Goal: Contribute content: Contribute content

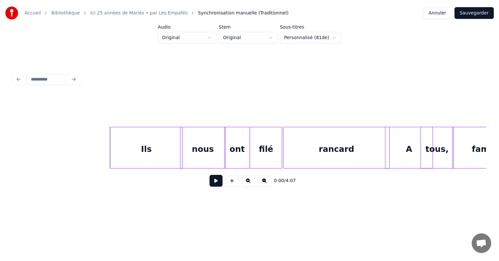
scroll to position [0, 96]
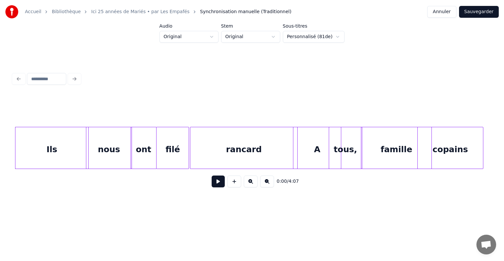
click at [449, 10] on button "Annuler" at bounding box center [441, 12] width 29 height 12
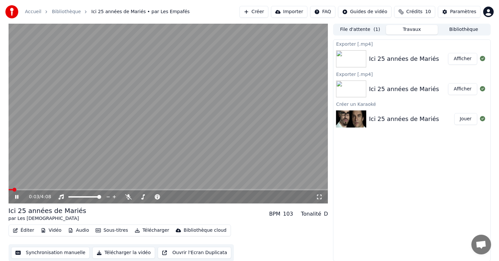
click at [17, 195] on icon at bounding box center [16, 197] width 3 height 4
click at [322, 190] on span at bounding box center [168, 189] width 319 height 1
click at [298, 189] on span at bounding box center [154, 189] width 290 height 1
click at [14, 196] on icon at bounding box center [21, 196] width 15 height 5
click at [18, 196] on icon at bounding box center [21, 196] width 15 height 5
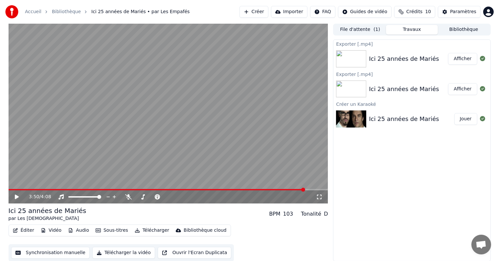
click at [17, 231] on icon "button" at bounding box center [15, 230] width 5 height 5
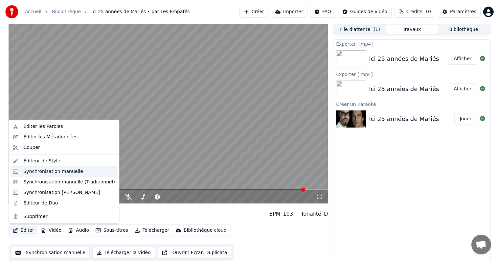
click at [33, 173] on div "Synchronisation manuelle" at bounding box center [53, 171] width 60 height 7
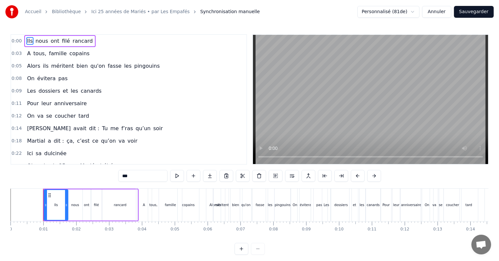
click at [435, 12] on button "Annuler" at bounding box center [436, 12] width 29 height 12
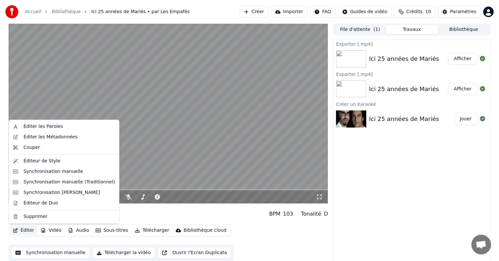
click at [27, 232] on button "Éditer" at bounding box center [23, 230] width 27 height 9
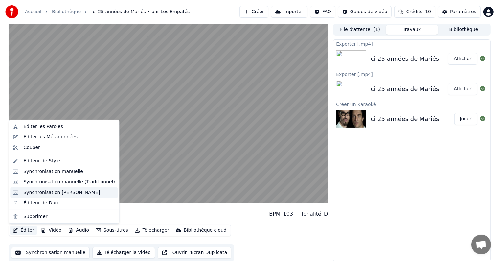
click at [64, 190] on div "Synchronisation [PERSON_NAME]" at bounding box center [61, 192] width 76 height 7
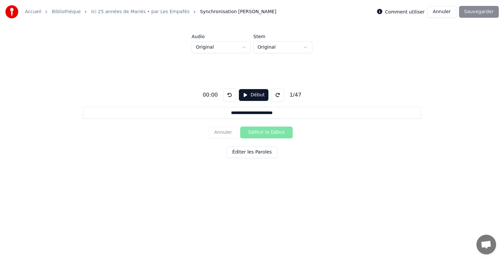
click at [441, 12] on button "Annuler" at bounding box center [441, 12] width 29 height 12
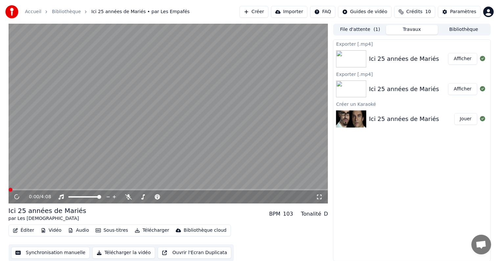
click at [27, 231] on button "Éditer" at bounding box center [23, 230] width 27 height 9
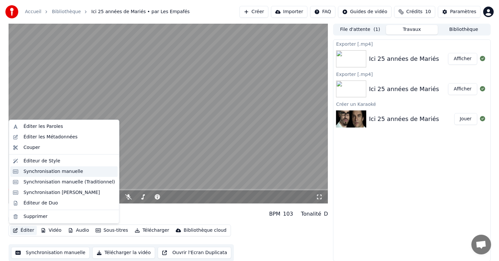
click at [56, 169] on div "Synchronisation manuelle" at bounding box center [53, 171] width 60 height 7
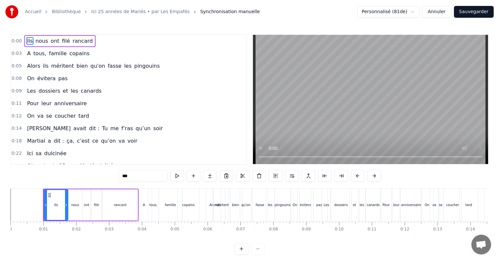
click at [437, 9] on button "Annuler" at bounding box center [436, 12] width 29 height 12
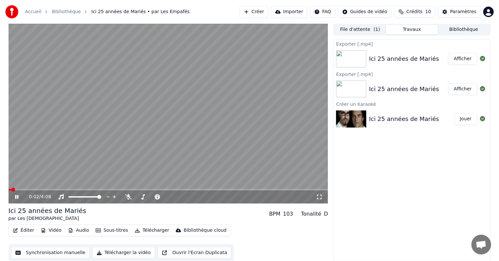
click at [18, 197] on icon at bounding box center [21, 196] width 15 height 5
click at [18, 195] on icon at bounding box center [16, 197] width 3 height 4
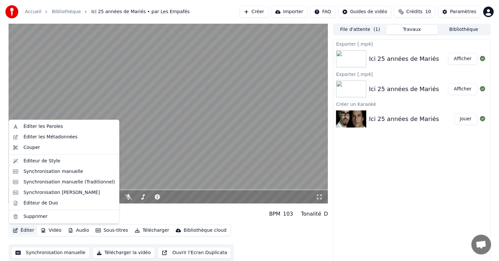
click at [21, 230] on button "Éditer" at bounding box center [23, 230] width 27 height 9
click at [35, 194] on div "Synchronisation [PERSON_NAME]" at bounding box center [61, 192] width 76 height 7
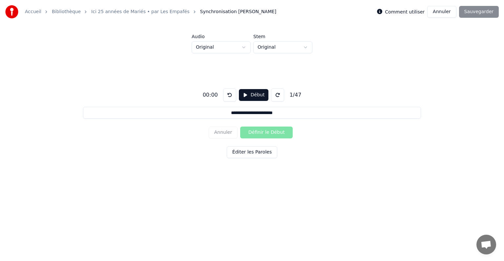
click at [442, 10] on button "Annuler" at bounding box center [441, 12] width 29 height 12
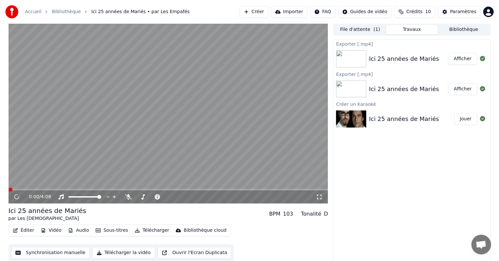
click at [25, 230] on button "Éditer" at bounding box center [23, 230] width 27 height 9
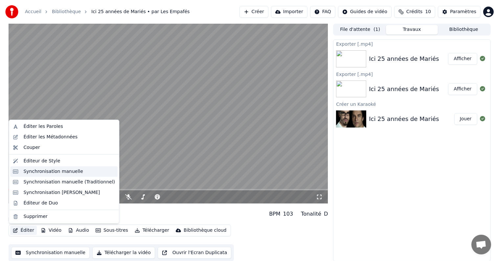
click at [40, 175] on div "Synchronisation manuelle" at bounding box center [63, 171] width 107 height 11
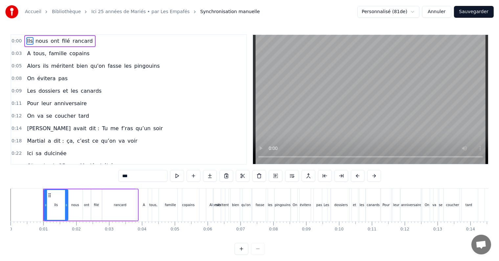
click at [64, 129] on div "[PERSON_NAME] avait dit : Tu me f’ras qu’un soir" at bounding box center [94, 128] width 141 height 12
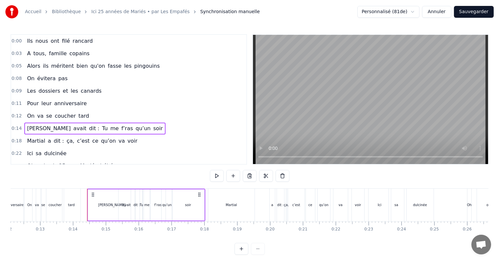
scroll to position [0, 441]
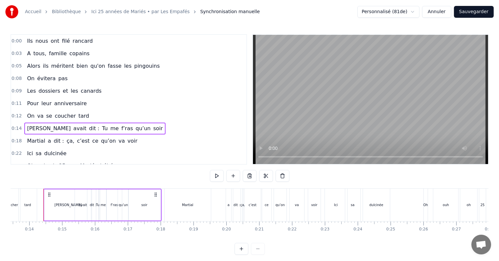
click at [79, 117] on div "On va se coucher tard" at bounding box center [57, 116] width 67 height 12
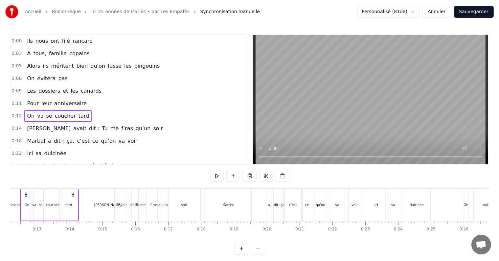
scroll to position [0, 377]
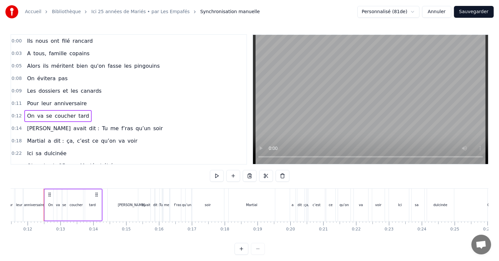
click at [80, 200] on div "coucher" at bounding box center [75, 204] width 17 height 31
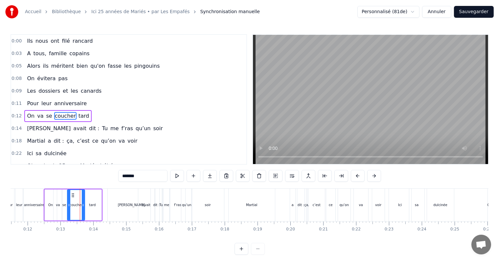
scroll to position [14, 0]
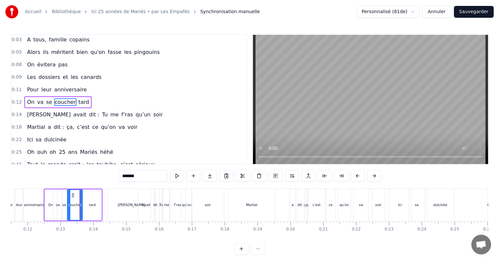
click at [80, 201] on div at bounding box center [80, 205] width 3 height 30
click at [89, 199] on div "tard" at bounding box center [92, 204] width 18 height 31
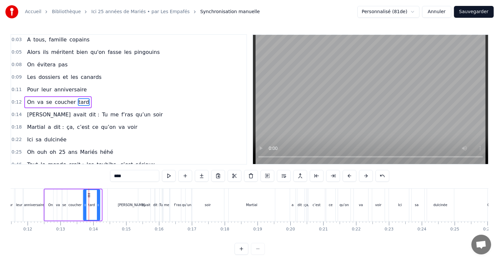
click at [98, 199] on div at bounding box center [98, 205] width 3 height 30
click at [88, 111] on span "dit :" at bounding box center [93, 115] width 11 height 8
type input "*****"
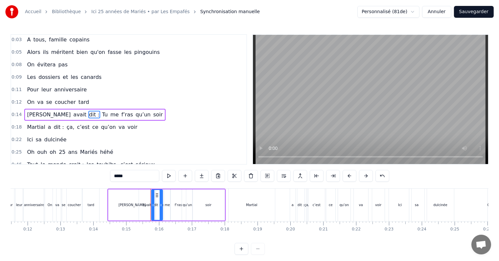
scroll to position [26, 0]
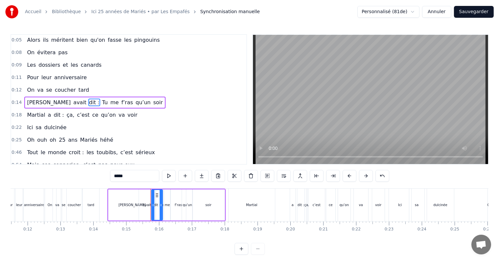
click at [115, 104] on div "[PERSON_NAME] avait dit : Tu me f’ras qu’un soir" at bounding box center [94, 103] width 141 height 12
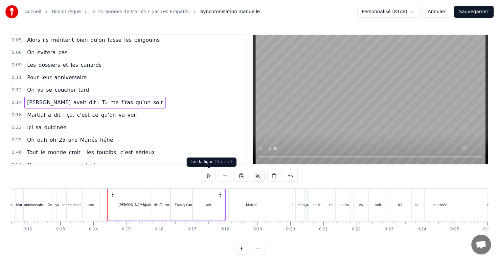
click at [209, 175] on button at bounding box center [209, 176] width 14 height 12
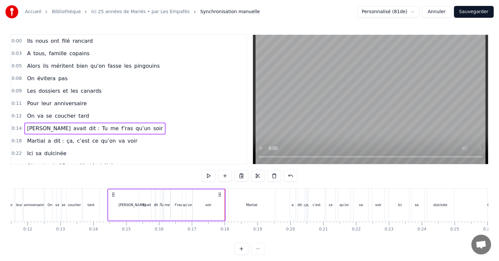
click at [57, 45] on div "Ils nous ont filé rancard" at bounding box center [59, 41] width 71 height 12
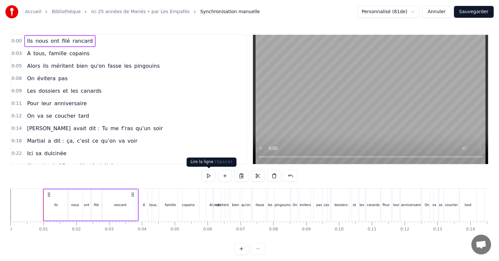
click at [207, 177] on button at bounding box center [209, 176] width 14 height 12
click at [77, 57] on div "A tous, famille copains" at bounding box center [58, 54] width 68 height 12
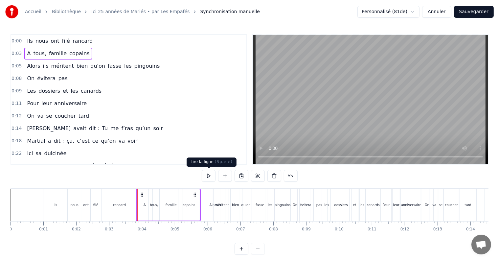
click at [207, 177] on button at bounding box center [209, 176] width 14 height 12
click at [110, 70] on div "Alors ils méritent bien qu'on fasse les pingouins" at bounding box center [93, 66] width 138 height 12
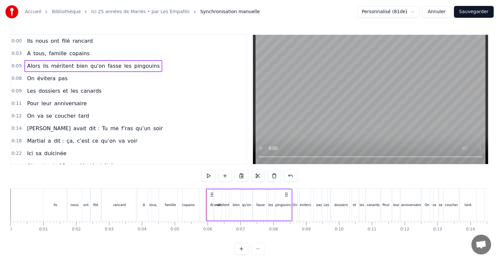
click at [109, 69] on div "Alors ils méritent bien qu'on fasse les pingouins" at bounding box center [93, 66] width 138 height 12
click at [81, 54] on div "A tous, famille copains" at bounding box center [58, 54] width 68 height 12
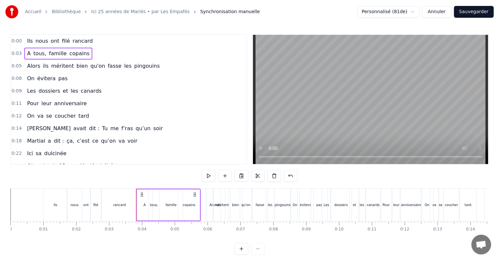
click at [58, 78] on span "pas" at bounding box center [62, 79] width 11 height 8
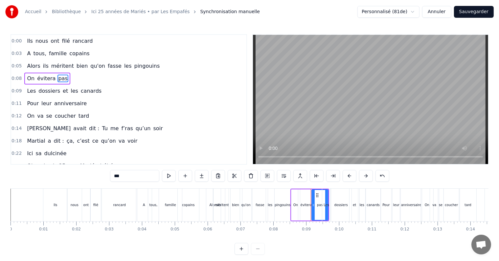
click at [60, 81] on div "On évitera pas" at bounding box center [47, 79] width 46 height 12
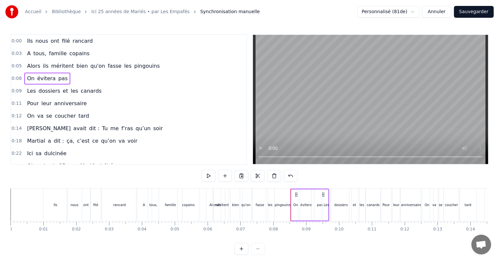
click at [125, 69] on div "Alors ils méritent bien qu'on fasse les pingouins" at bounding box center [93, 66] width 138 height 12
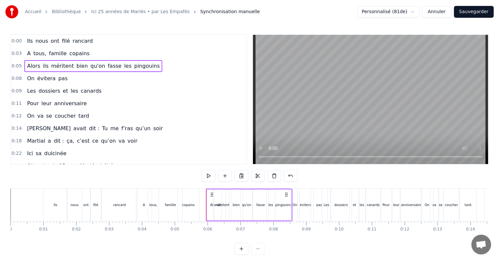
click at [134, 67] on span "pingouins" at bounding box center [147, 66] width 27 height 8
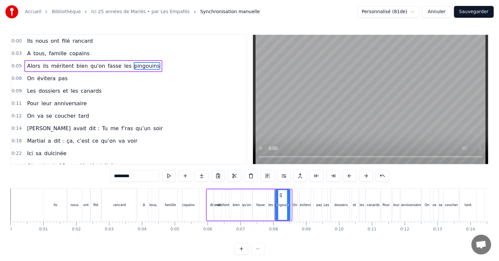
click at [288, 200] on div at bounding box center [288, 205] width 3 height 30
click at [78, 67] on span "bien" at bounding box center [82, 66] width 13 height 8
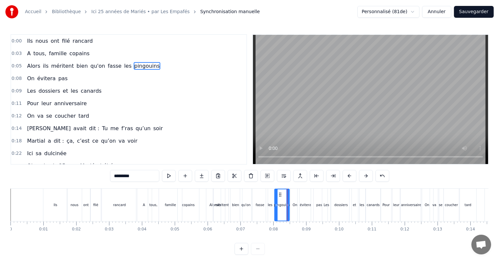
click at [90, 68] on span "qu'on" at bounding box center [98, 66] width 16 height 8
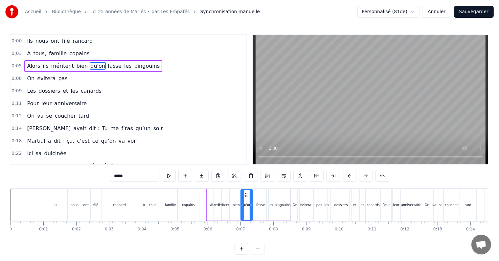
type input "*****"
click at [109, 69] on div "Alors ils méritent bien qu'on fasse les pingouins" at bounding box center [93, 66] width 138 height 12
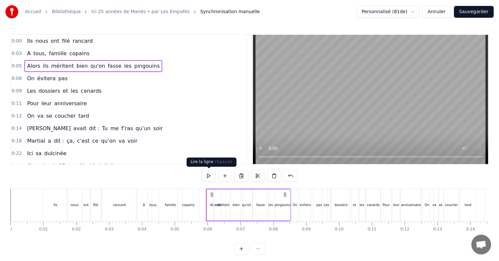
click at [208, 176] on button at bounding box center [209, 176] width 14 height 12
drag, startPoint x: 284, startPoint y: 194, endPoint x: 279, endPoint y: 195, distance: 5.2
click at [279, 195] on icon at bounding box center [279, 194] width 5 height 5
click at [73, 56] on div "A tous, famille copains" at bounding box center [58, 54] width 68 height 12
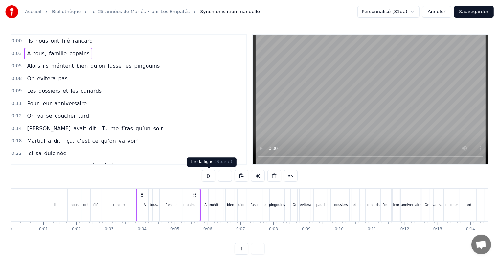
click at [210, 177] on button at bounding box center [209, 176] width 14 height 12
click at [133, 69] on div "Alors ils méritent bien qu'on fasse les pingouins" at bounding box center [93, 66] width 138 height 12
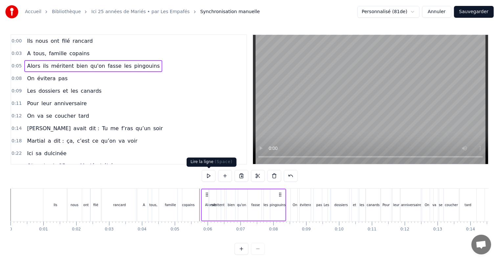
click at [211, 175] on button at bounding box center [209, 176] width 14 height 12
click at [58, 81] on div "On évitera pas" at bounding box center [47, 79] width 46 height 12
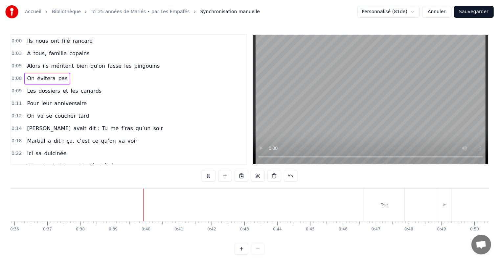
scroll to position [0, 1256]
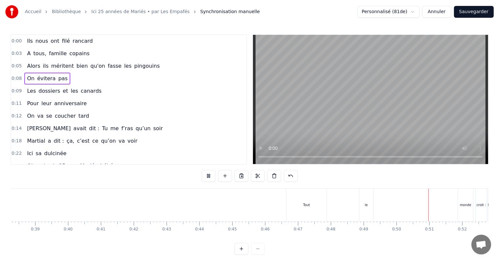
click at [436, 12] on button "Annuler" at bounding box center [436, 12] width 29 height 12
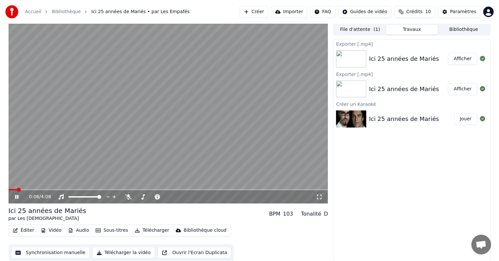
click at [16, 195] on icon at bounding box center [16, 197] width 3 height 4
click at [49, 229] on button "Vidéo" at bounding box center [51, 230] width 26 height 9
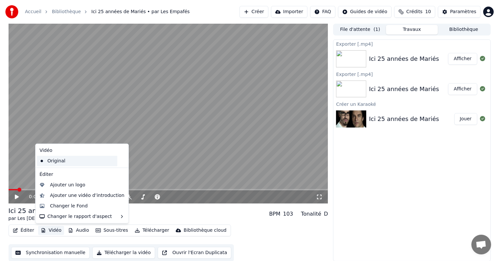
click at [52, 162] on div "Original" at bounding box center [77, 161] width 80 height 11
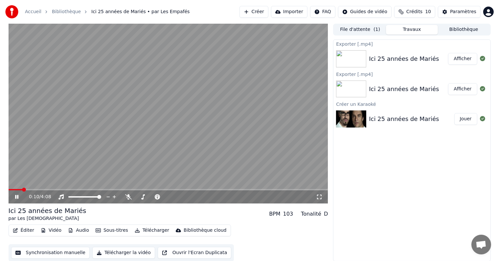
click at [18, 197] on icon at bounding box center [16, 197] width 3 height 4
click at [26, 229] on button "Éditer" at bounding box center [23, 230] width 27 height 9
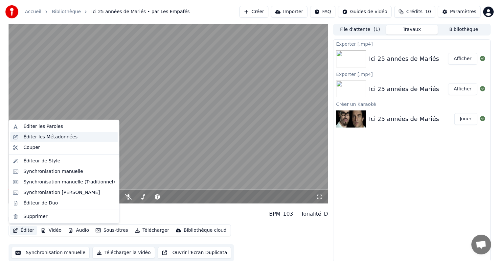
click at [52, 138] on div "Éditer les Métadonnées" at bounding box center [50, 137] width 54 height 7
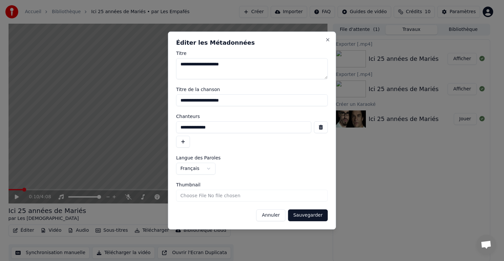
drag, startPoint x: 222, startPoint y: 127, endPoint x: 164, endPoint y: 127, distance: 58.1
click at [164, 127] on body "**********" at bounding box center [249, 130] width 499 height 261
click at [303, 215] on button "Sauvegarder" at bounding box center [308, 215] width 40 height 12
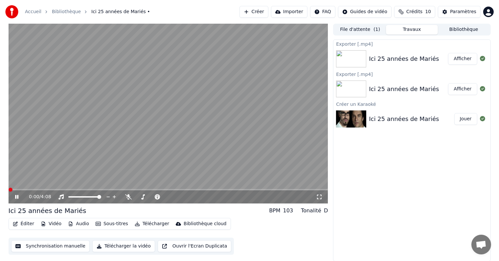
click at [9, 191] on span at bounding box center [11, 189] width 4 height 4
click at [16, 195] on icon at bounding box center [21, 196] width 15 height 5
click at [25, 223] on button "Éditer" at bounding box center [23, 223] width 27 height 9
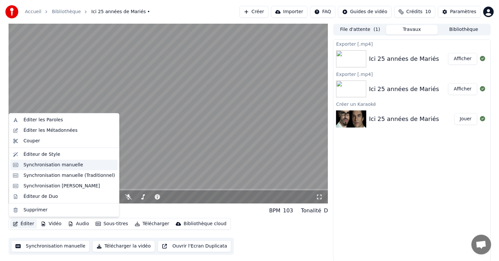
click at [53, 168] on div "Synchronisation manuelle" at bounding box center [63, 165] width 107 height 11
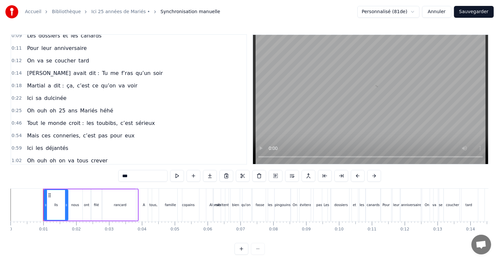
scroll to position [66, 0]
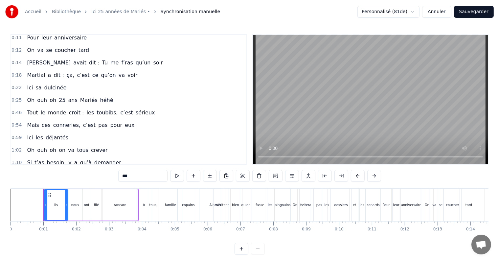
click at [14, 109] on span "0:46" at bounding box center [16, 112] width 10 height 7
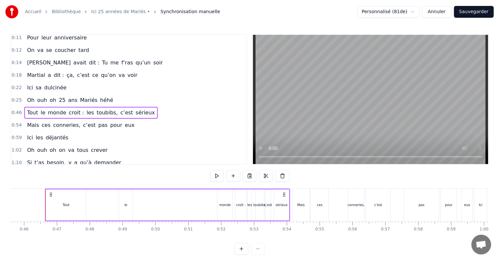
scroll to position [0, 1498]
click at [16, 109] on span "0:46" at bounding box center [16, 112] width 10 height 7
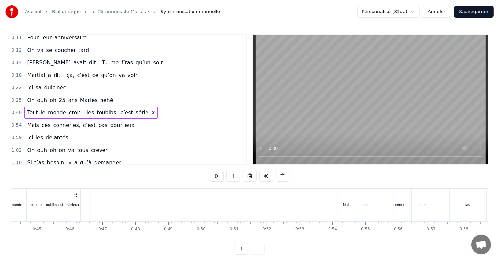
scroll to position [0, 1436]
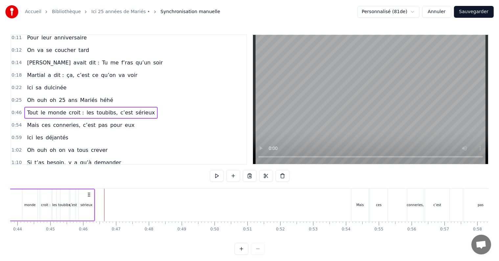
drag, startPoint x: 283, startPoint y: 195, endPoint x: 75, endPoint y: 207, distance: 207.5
click at [109, 124] on div "Mais ces conneries, c’est pas pour eux" at bounding box center [80, 125] width 113 height 12
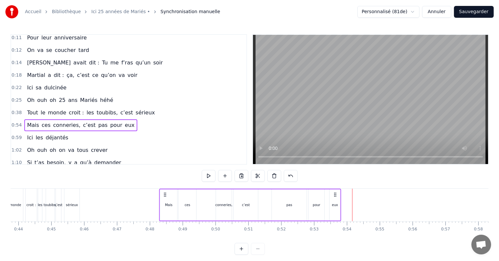
drag, startPoint x: 358, startPoint y: 193, endPoint x: 165, endPoint y: 194, distance: 193.0
click at [165, 194] on icon at bounding box center [164, 194] width 5 height 5
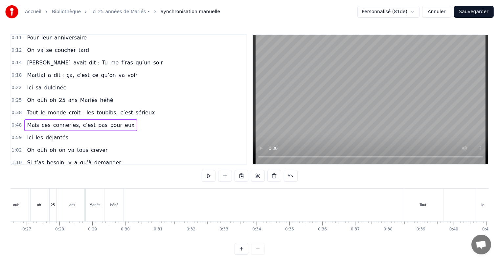
scroll to position [0, 875]
click at [135, 112] on div "Tout le monde croit : les toubibs, c’est sérieux" at bounding box center [90, 113] width 133 height 12
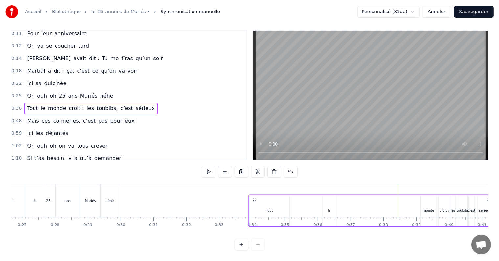
scroll to position [10, 0]
drag, startPoint x: 404, startPoint y: 194, endPoint x: 258, endPoint y: 194, distance: 146.7
click at [258, 200] on circle at bounding box center [258, 200] width 0 height 0
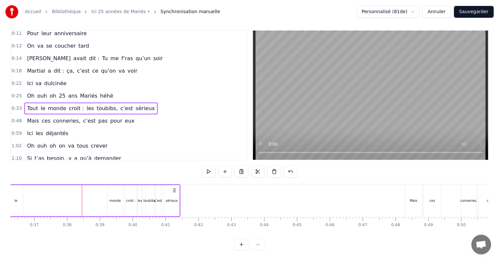
scroll to position [0, 1195]
click at [119, 115] on div "Mais ces conneries, c’est pas pour eux" at bounding box center [80, 121] width 113 height 12
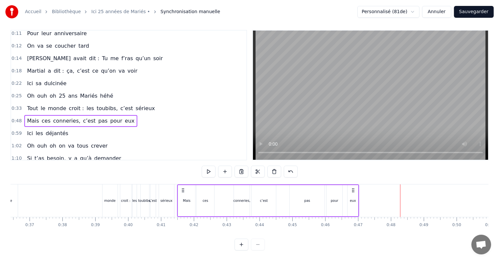
drag, startPoint x: 406, startPoint y: 185, endPoint x: 183, endPoint y: 194, distance: 223.1
click at [183, 194] on div "Mais ces conneries, c’est pas pour eux" at bounding box center [268, 200] width 182 height 32
click at [60, 127] on div "Ici les déjantés" at bounding box center [47, 133] width 46 height 12
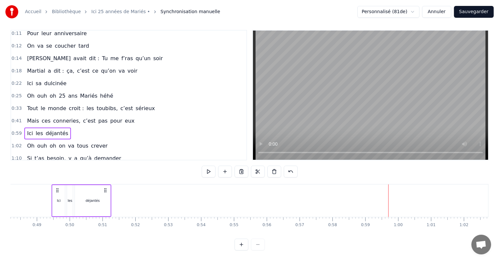
scroll to position [0, 1580]
drag, startPoint x: 98, startPoint y: 184, endPoint x: 116, endPoint y: 200, distance: 23.0
click at [116, 200] on div "Ici les déjantés" at bounding box center [91, 200] width 60 height 32
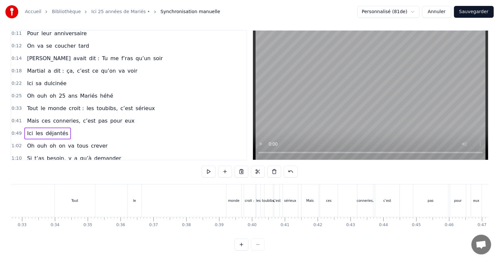
scroll to position [0, 1076]
click at [56, 104] on span "monde" at bounding box center [57, 108] width 20 height 8
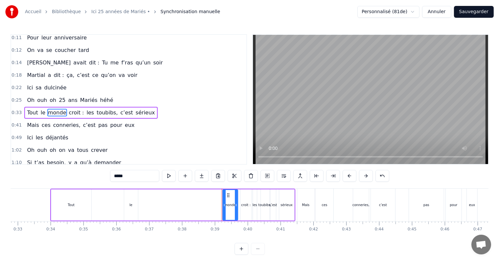
scroll to position [74, 0]
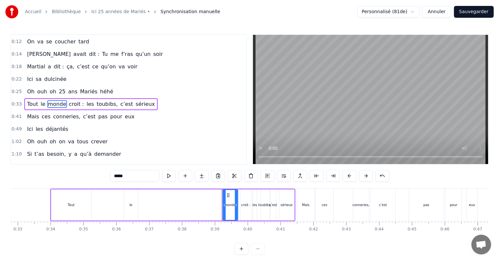
click at [133, 104] on div "Tout le monde croit : les toubibs, c’est sérieux" at bounding box center [90, 104] width 133 height 12
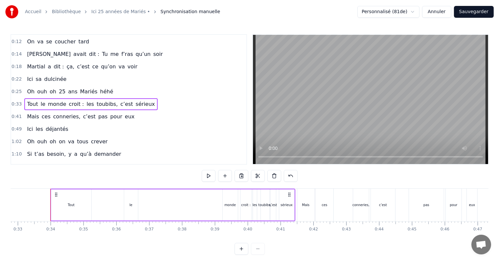
click at [83, 204] on div "Tout" at bounding box center [71, 204] width 40 height 31
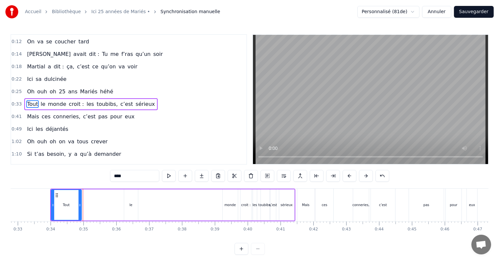
drag, startPoint x: 89, startPoint y: 198, endPoint x: 79, endPoint y: 201, distance: 10.4
click at [79, 201] on div at bounding box center [79, 205] width 3 height 30
click at [131, 202] on div "le" at bounding box center [130, 204] width 3 height 5
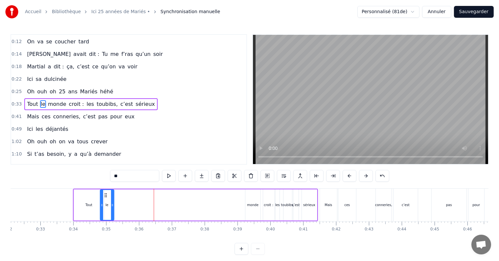
scroll to position [0, 1053]
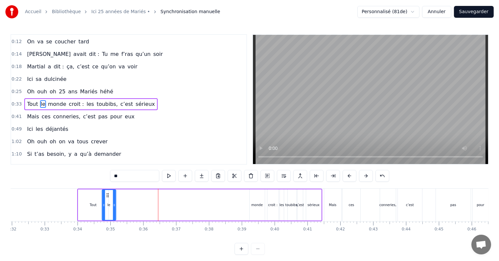
drag, startPoint x: 129, startPoint y: 195, endPoint x: 105, endPoint y: 201, distance: 24.5
click at [105, 201] on div "le" at bounding box center [108, 205] width 13 height 30
click at [259, 201] on div "monde" at bounding box center [256, 204] width 15 height 31
drag, startPoint x: 255, startPoint y: 195, endPoint x: 115, endPoint y: 198, distance: 139.5
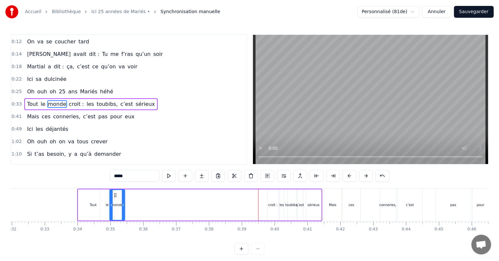
click at [115, 198] on div "monde" at bounding box center [117, 205] width 14 height 30
click at [270, 196] on div "croit :" at bounding box center [272, 204] width 11 height 31
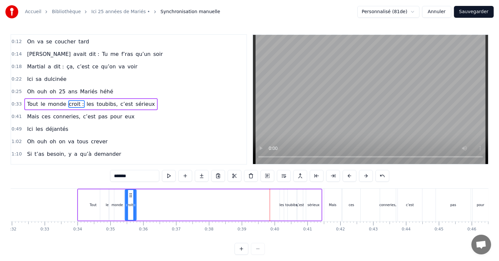
drag, startPoint x: 273, startPoint y: 194, endPoint x: 131, endPoint y: 197, distance: 142.2
click at [131, 197] on div "croit :" at bounding box center [130, 205] width 11 height 30
click at [282, 202] on div "les" at bounding box center [281, 204] width 5 height 5
drag, startPoint x: 285, startPoint y: 194, endPoint x: 142, endPoint y: 202, distance: 143.0
click at [142, 202] on div "Tout le monde croit : les toubibs, c’est sérieux" at bounding box center [199, 204] width 245 height 32
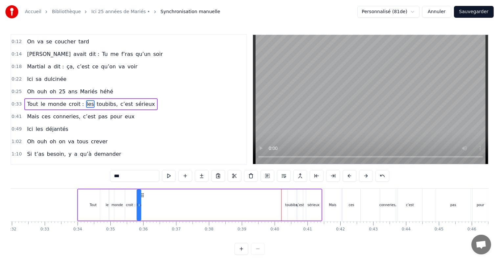
click at [291, 198] on div "toubibs," at bounding box center [292, 204] width 9 height 31
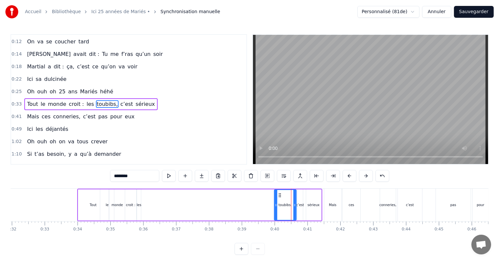
drag, startPoint x: 289, startPoint y: 203, endPoint x: 275, endPoint y: 206, distance: 13.9
click at [275, 206] on icon at bounding box center [275, 204] width 3 height 5
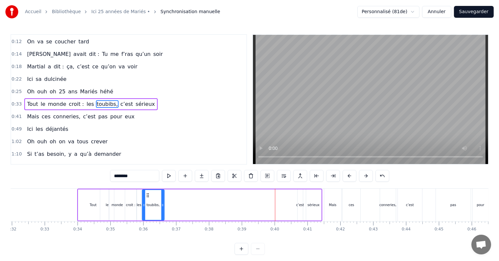
drag, startPoint x: 280, startPoint y: 195, endPoint x: 148, endPoint y: 201, distance: 131.8
click at [148, 201] on div "toubibs," at bounding box center [152, 205] width 21 height 30
click at [300, 199] on div "c’est" at bounding box center [299, 204] width 5 height 31
drag, startPoint x: 303, startPoint y: 194, endPoint x: 169, endPoint y: 201, distance: 134.1
click at [169, 201] on div "Tout le monde croit : les toubibs, c’est sérieux" at bounding box center [199, 204] width 245 height 32
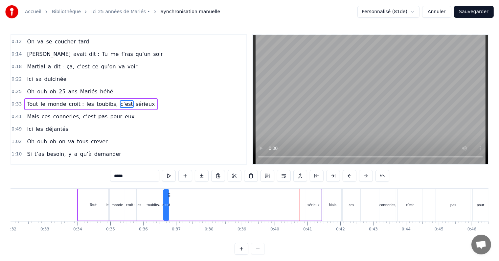
click at [311, 201] on div "sérieux" at bounding box center [313, 204] width 15 height 31
type input "*******"
drag, startPoint x: 311, startPoint y: 194, endPoint x: 176, endPoint y: 204, distance: 135.2
click at [176, 204] on div "sérieux" at bounding box center [178, 205] width 14 height 30
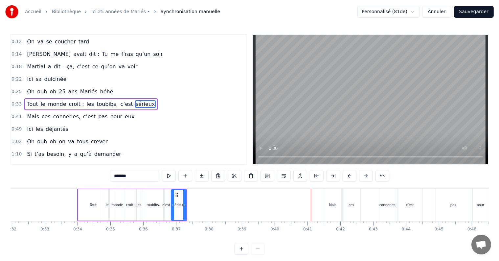
click at [130, 103] on div "Tout le monde croit : les toubibs, c’est sérieux" at bounding box center [90, 104] width 133 height 12
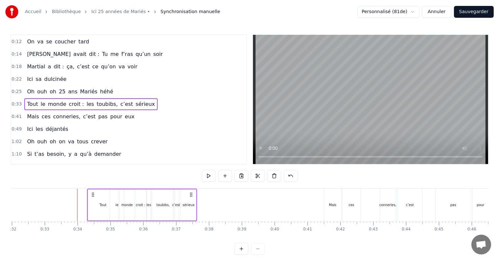
drag, startPoint x: 181, startPoint y: 193, endPoint x: 191, endPoint y: 197, distance: 10.5
click at [191, 197] on div "Tout le monde croit : les toubibs, c’est sérieux" at bounding box center [142, 204] width 110 height 32
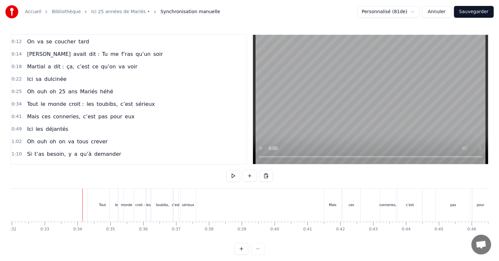
click at [33, 103] on div "Tout le monde croit : les toubibs, c’est sérieux" at bounding box center [90, 104] width 133 height 12
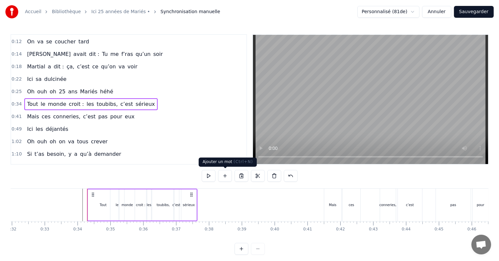
click at [226, 176] on button at bounding box center [225, 176] width 14 height 12
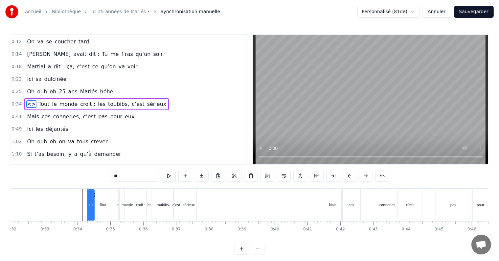
click at [127, 173] on input "**" at bounding box center [134, 176] width 49 height 12
drag, startPoint x: 127, startPoint y: 173, endPoint x: 106, endPoint y: 174, distance: 21.4
click at [106, 174] on div "0:00 Ils nous ont filé rancard 0:03 A tous, famille copains 0:05 Alors ils méri…" at bounding box center [250, 144] width 478 height 220
type input "***"
click at [88, 205] on div "Oui Tout le monde croit : les toubibs, c’est sérieux" at bounding box center [87, 204] width 1 height 32
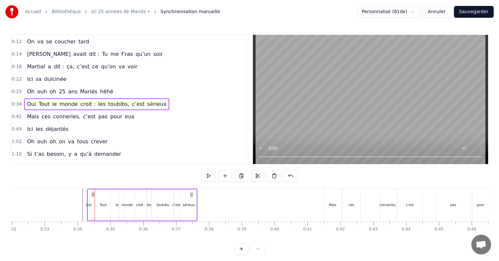
click at [91, 208] on div "Tout" at bounding box center [103, 204] width 30 height 31
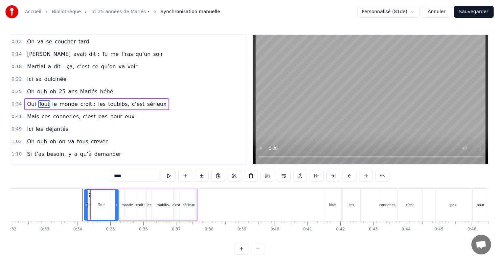
drag, startPoint x: 88, startPoint y: 208, endPoint x: 85, endPoint y: 209, distance: 3.7
click at [85, 209] on div at bounding box center [86, 205] width 3 height 30
click at [109, 207] on div "Tout" at bounding box center [101, 205] width 33 height 30
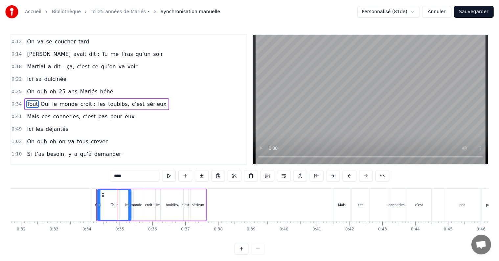
scroll to position [0, 1039]
drag, startPoint x: 94, startPoint y: 195, endPoint x: 117, endPoint y: 198, distance: 23.1
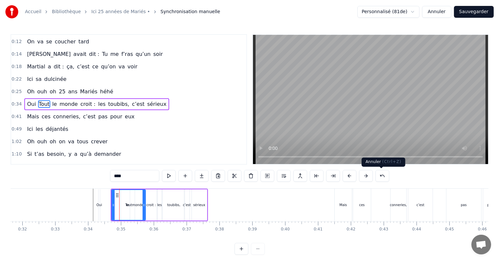
click at [378, 176] on button at bounding box center [382, 176] width 14 height 12
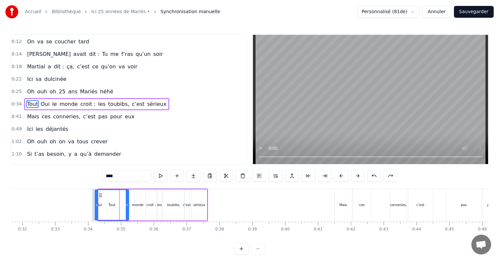
click at [378, 176] on button at bounding box center [374, 176] width 14 height 12
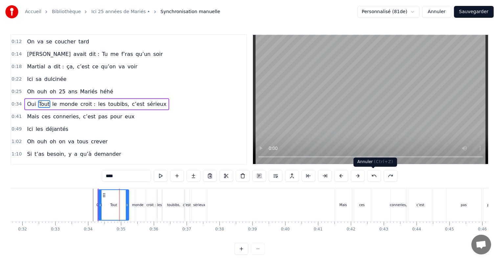
click at [374, 176] on button at bounding box center [374, 176] width 14 height 12
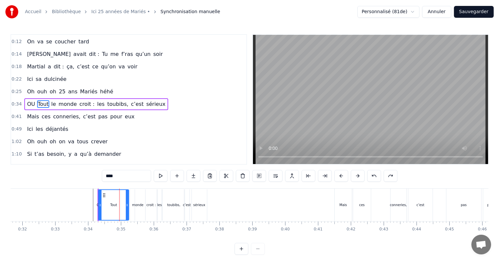
click at [374, 176] on button at bounding box center [374, 176] width 14 height 12
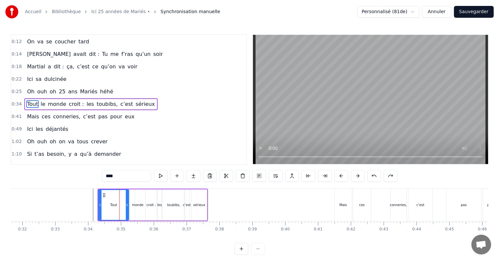
click at [50, 116] on div "Mais ces conneries, c’est pas pour eux" at bounding box center [80, 117] width 113 height 12
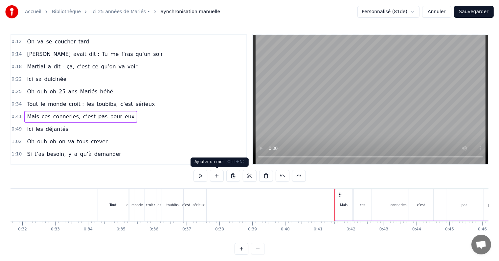
click at [216, 176] on button at bounding box center [217, 176] width 14 height 12
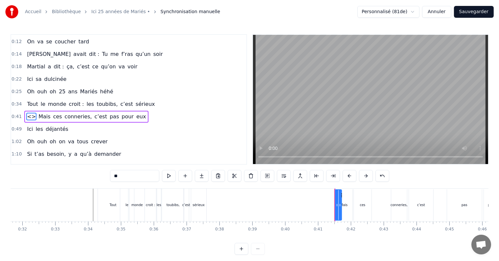
scroll to position [86, 0]
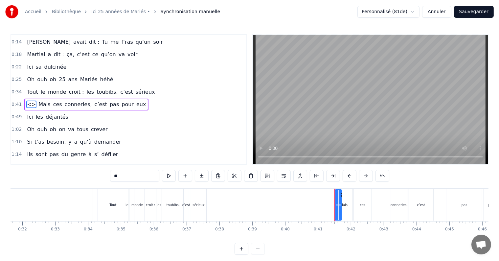
drag, startPoint x: 125, startPoint y: 177, endPoint x: 108, endPoint y: 179, distance: 17.4
click at [108, 179] on div "0:00 Ils nous ont filé rancard 0:03 A tous, famille copains 0:05 Alors ils méri…" at bounding box center [250, 144] width 478 height 220
drag, startPoint x: 335, startPoint y: 204, endPoint x: 323, endPoint y: 206, distance: 12.4
click at [323, 206] on icon at bounding box center [324, 204] width 3 height 5
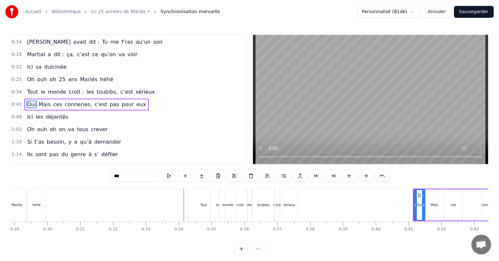
scroll to position [0, 953]
click at [189, 215] on div "Tout" at bounding box center [199, 204] width 30 height 32
type input "****"
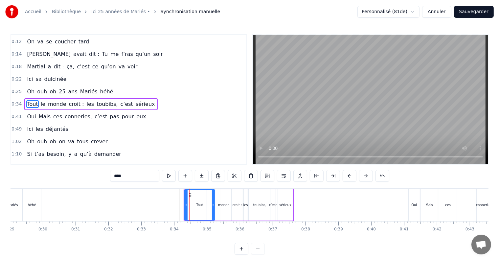
click at [135, 103] on div "Tout le monde croit : les toubibs, c’est sérieux" at bounding box center [90, 104] width 133 height 12
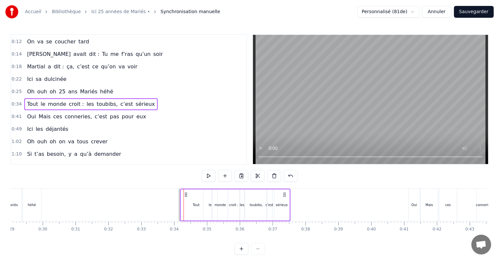
click at [285, 194] on circle at bounding box center [285, 194] width 0 height 0
click at [117, 116] on div "Oui Mais ces conneries, c’est pas pour eux" at bounding box center [86, 117] width 124 height 12
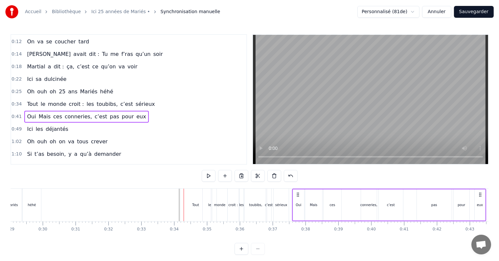
drag, startPoint x: 413, startPoint y: 195, endPoint x: 297, endPoint y: 200, distance: 116.3
click at [297, 200] on div "Oui Mais ces conneries, c’est pas pour eux" at bounding box center [389, 204] width 194 height 32
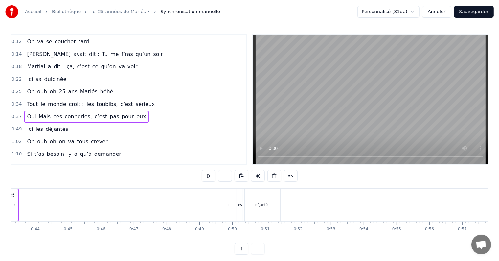
scroll to position [0, 1406]
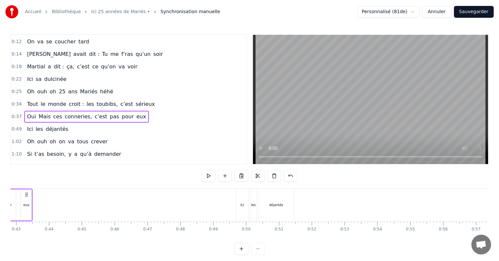
click at [40, 128] on div "Ici les déjantés" at bounding box center [47, 129] width 46 height 12
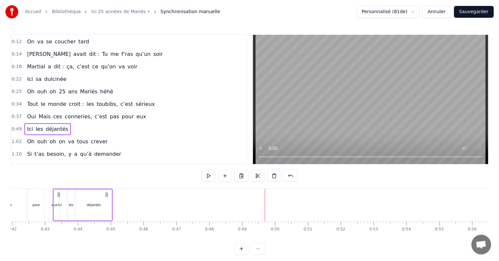
scroll to position [0, 1375]
drag, startPoint x: 289, startPoint y: 194, endPoint x: 118, endPoint y: 205, distance: 170.7
click at [118, 205] on div "Ici les déjantés" at bounding box center [95, 204] width 60 height 32
click at [82, 140] on div "Oh ouh oh on va tous crever" at bounding box center [67, 142] width 86 height 12
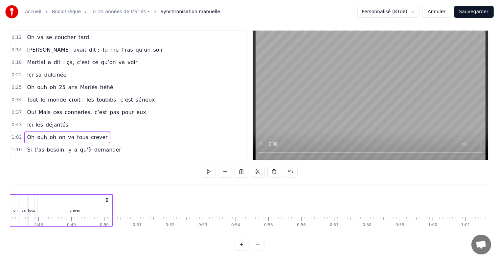
scroll to position [10, 0]
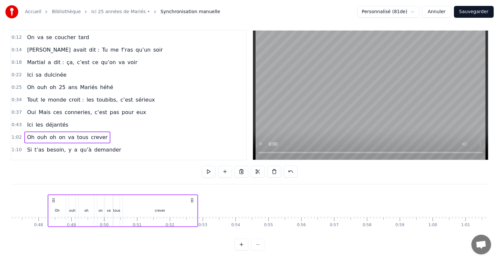
drag, startPoint x: 188, startPoint y: 194, endPoint x: 192, endPoint y: 177, distance: 18.2
click at [192, 177] on div "0:00 Ils nous ont filé rancard 0:03 A tous, famille copains 0:05 Alors ils méri…" at bounding box center [250, 140] width 478 height 220
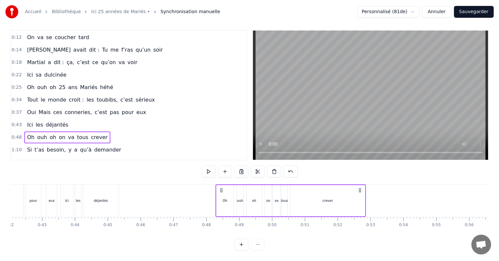
scroll to position [0, 1377]
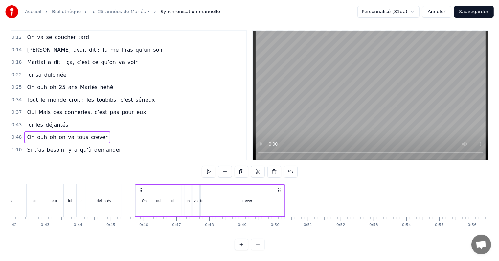
drag, startPoint x: 363, startPoint y: 185, endPoint x: 279, endPoint y: 193, distance: 84.1
click at [279, 193] on div "Oh ouh oh on va tous crever" at bounding box center [210, 200] width 150 height 32
click at [61, 119] on div "Ici les déjantés" at bounding box center [47, 125] width 46 height 12
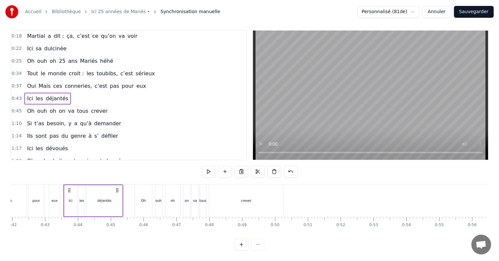
scroll to position [114, 0]
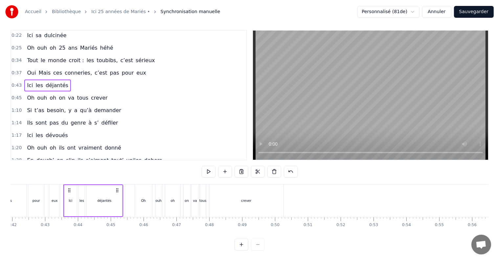
click at [267, 196] on div "crever" at bounding box center [246, 200] width 74 height 32
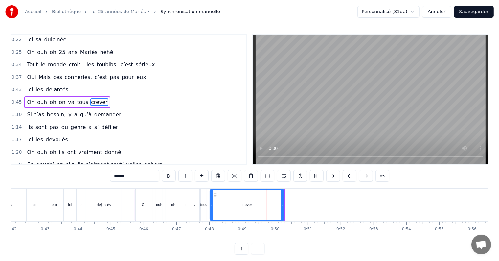
scroll to position [110, 0]
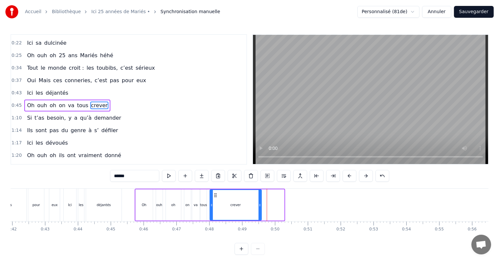
drag, startPoint x: 281, startPoint y: 204, endPoint x: 259, endPoint y: 205, distance: 22.7
click at [259, 205] on icon at bounding box center [259, 204] width 3 height 5
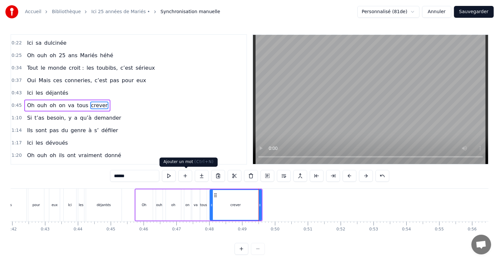
click at [188, 174] on button at bounding box center [185, 176] width 14 height 12
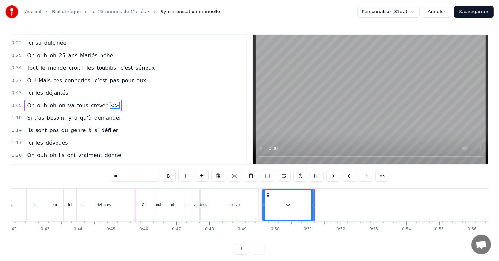
drag, startPoint x: 128, startPoint y: 174, endPoint x: 114, endPoint y: 176, distance: 13.6
click at [114, 177] on input "**" at bounding box center [134, 176] width 49 height 12
drag, startPoint x: 312, startPoint y: 204, endPoint x: 280, endPoint y: 204, distance: 32.2
click at [280, 204] on icon at bounding box center [280, 204] width 3 height 5
click at [242, 204] on div "crever" at bounding box center [236, 204] width 52 height 31
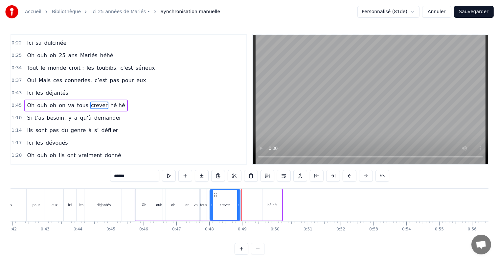
drag, startPoint x: 259, startPoint y: 204, endPoint x: 237, endPoint y: 208, distance: 21.8
click at [237, 208] on div at bounding box center [238, 205] width 3 height 30
click at [110, 101] on span "hé hé" at bounding box center [118, 105] width 16 height 8
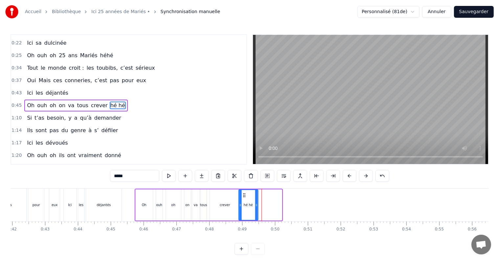
drag, startPoint x: 266, startPoint y: 195, endPoint x: 242, endPoint y: 201, distance: 24.6
click at [242, 201] on div "hé hé" at bounding box center [248, 205] width 19 height 30
click at [103, 207] on div "déjantés" at bounding box center [103, 204] width 35 height 32
type input "********"
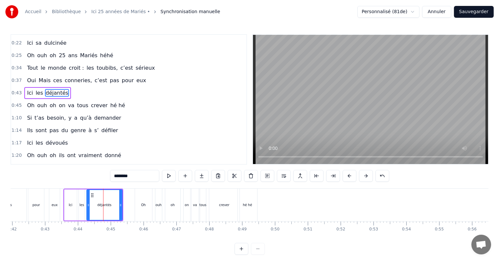
scroll to position [98, 0]
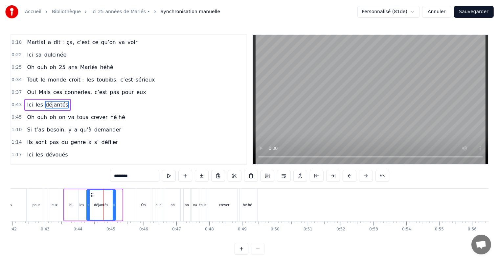
drag, startPoint x: 119, startPoint y: 204, endPoint x: 113, endPoint y: 205, distance: 6.6
click at [113, 205] on icon at bounding box center [114, 204] width 3 height 5
click at [97, 116] on div "Oh ouh oh on va tous crever hé hé" at bounding box center [75, 117] width 103 height 12
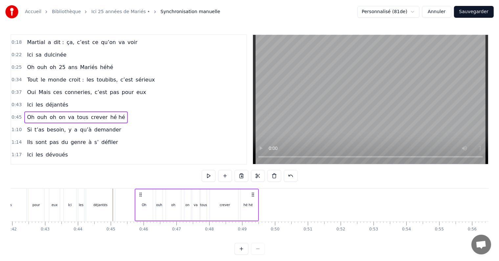
drag, startPoint x: 206, startPoint y: 193, endPoint x: 196, endPoint y: 194, distance: 10.5
click at [196, 194] on div "Oh ouh oh on va tous crever hé hé" at bounding box center [197, 204] width 124 height 32
drag, startPoint x: 254, startPoint y: 193, endPoint x: 234, endPoint y: 197, distance: 21.2
click at [234, 197] on div "Oh ouh oh on va tous crever hé hé" at bounding box center [176, 204] width 124 height 32
click at [129, 214] on div "Oh" at bounding box center [123, 204] width 17 height 31
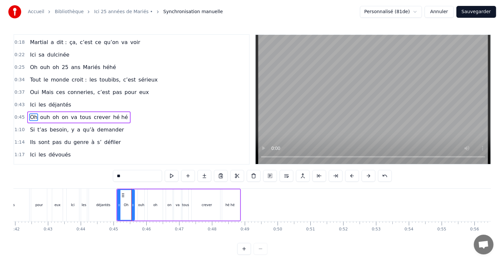
scroll to position [110, 0]
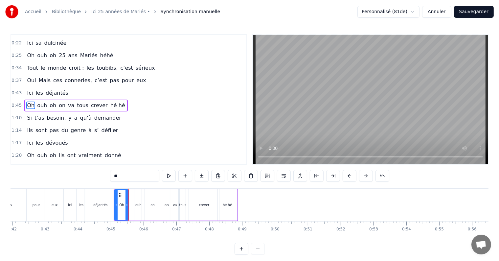
click at [127, 206] on icon at bounding box center [126, 204] width 3 height 5
click at [137, 210] on div "ouh" at bounding box center [138, 204] width 7 height 31
drag, startPoint x: 138, startPoint y: 194, endPoint x: 143, endPoint y: 202, distance: 9.5
click at [144, 202] on div at bounding box center [145, 205] width 3 height 30
drag, startPoint x: 140, startPoint y: 195, endPoint x: 133, endPoint y: 197, distance: 6.4
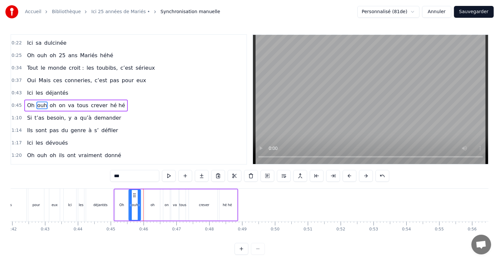
click at [133, 197] on icon at bounding box center [134, 194] width 5 height 5
click at [151, 206] on div "oh" at bounding box center [152, 204] width 4 height 5
click at [155, 204] on icon at bounding box center [155, 204] width 3 height 5
drag, startPoint x: 151, startPoint y: 195, endPoint x: 146, endPoint y: 196, distance: 4.9
click at [146, 196] on icon at bounding box center [145, 194] width 5 height 5
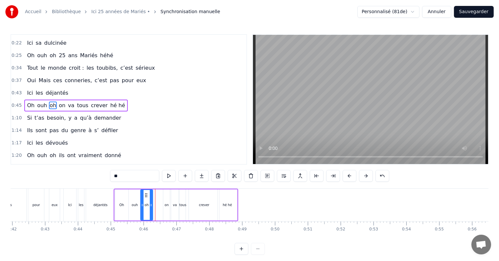
click at [167, 205] on div "on" at bounding box center [166, 204] width 4 height 5
type input "**"
click at [167, 199] on div "on" at bounding box center [166, 204] width 7 height 31
drag, startPoint x: 167, startPoint y: 197, endPoint x: 160, endPoint y: 200, distance: 7.0
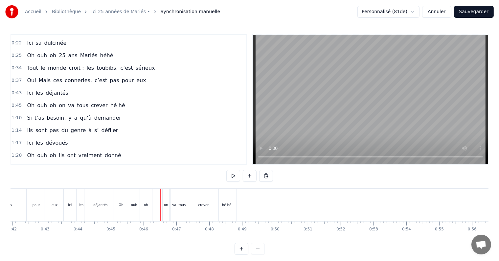
click at [166, 199] on div "on" at bounding box center [165, 204] width 7 height 32
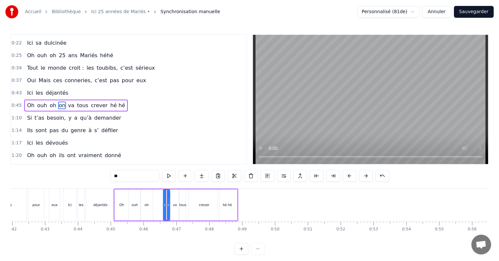
drag, startPoint x: 166, startPoint y: 199, endPoint x: 169, endPoint y: 201, distance: 3.8
click at [169, 201] on div "on" at bounding box center [166, 204] width 7 height 31
drag, startPoint x: 167, startPoint y: 200, endPoint x: 171, endPoint y: 201, distance: 4.3
click at [171, 201] on div at bounding box center [172, 205] width 3 height 30
drag, startPoint x: 169, startPoint y: 196, endPoint x: 160, endPoint y: 197, distance: 9.3
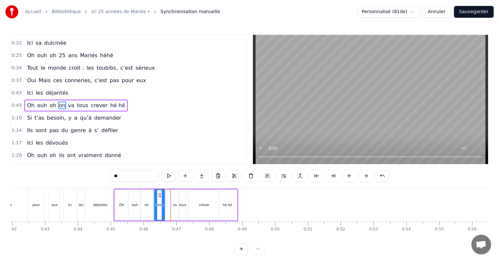
click at [160, 197] on div "on" at bounding box center [159, 205] width 10 height 30
click at [173, 204] on div "va" at bounding box center [175, 204] width 4 height 5
click at [172, 200] on div "va" at bounding box center [174, 205] width 7 height 30
click at [179, 199] on div at bounding box center [179, 205] width 3 height 30
drag, startPoint x: 176, startPoint y: 194, endPoint x: 168, endPoint y: 197, distance: 8.5
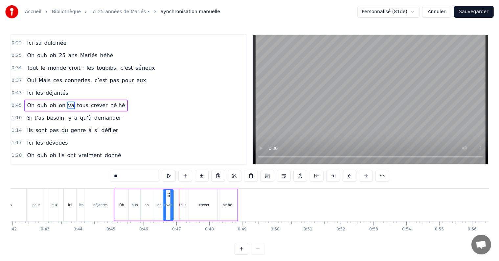
click at [168, 197] on icon at bounding box center [168, 194] width 5 height 5
click at [181, 203] on div "tous" at bounding box center [182, 204] width 7 height 5
drag, startPoint x: 185, startPoint y: 195, endPoint x: 180, endPoint y: 197, distance: 6.0
click at [180, 197] on div "tous" at bounding box center [177, 204] width 7 height 31
click at [204, 204] on div "crever" at bounding box center [204, 204] width 11 height 5
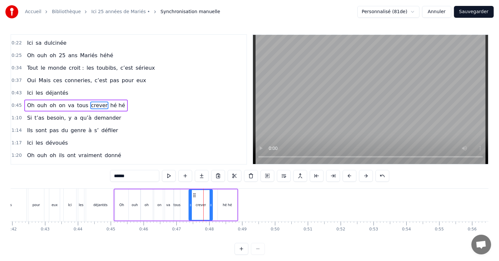
drag, startPoint x: 217, startPoint y: 204, endPoint x: 210, endPoint y: 204, distance: 6.6
click at [210, 204] on icon at bounding box center [210, 204] width 3 height 5
drag, startPoint x: 194, startPoint y: 195, endPoint x: 187, endPoint y: 197, distance: 6.8
click at [187, 197] on div "crever" at bounding box center [194, 205] width 23 height 30
click at [223, 204] on div "hé hé" at bounding box center [227, 204] width 9 height 5
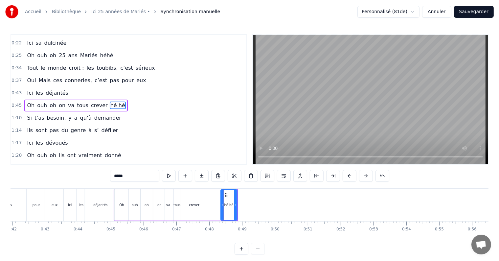
click at [222, 205] on icon at bounding box center [222, 204] width 3 height 5
drag, startPoint x: 226, startPoint y: 194, endPoint x: 211, endPoint y: 198, distance: 14.7
click at [211, 198] on div "hé hé" at bounding box center [215, 205] width 16 height 30
click at [200, 200] on div "crever" at bounding box center [194, 204] width 24 height 31
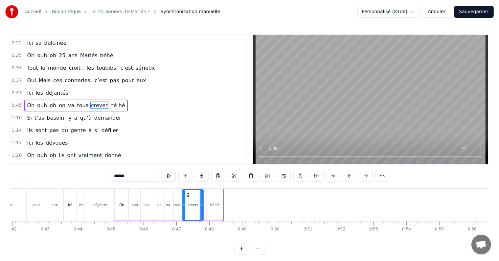
click at [202, 205] on icon at bounding box center [201, 204] width 3 height 5
click at [213, 205] on div "hé hé" at bounding box center [214, 204] width 9 height 5
type input "*****"
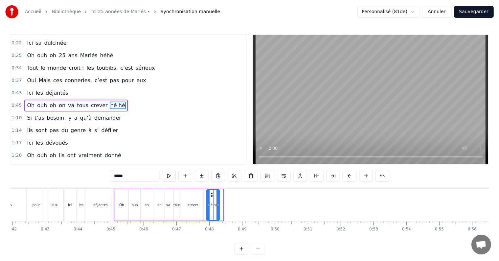
drag, startPoint x: 222, startPoint y: 205, endPoint x: 218, endPoint y: 205, distance: 3.7
click at [218, 205] on icon at bounding box center [217, 204] width 3 height 5
drag, startPoint x: 212, startPoint y: 196, endPoint x: 207, endPoint y: 197, distance: 4.6
click at [207, 197] on icon at bounding box center [207, 194] width 5 height 5
click at [475, 12] on button "Sauvegarder" at bounding box center [474, 12] width 40 height 12
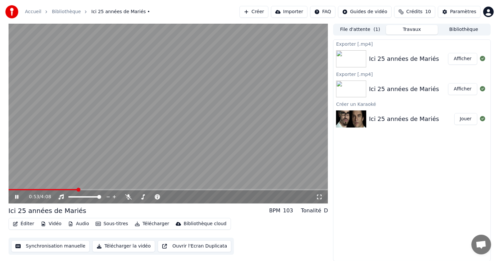
click at [18, 194] on div "0:53 / 4:08" at bounding box center [168, 196] width 314 height 7
click at [16, 196] on icon at bounding box center [16, 197] width 3 height 4
click at [143, 5] on div "Accueil Bibliothèque Ici 25 années de Mariés • Créer Importer FAQ Guides de vid…" at bounding box center [249, 12] width 499 height 24
click at [174, 245] on button "Ouvrir l'Ecran Duplicata" at bounding box center [195, 246] width 74 height 12
click at [18, 197] on icon at bounding box center [16, 197] width 3 height 4
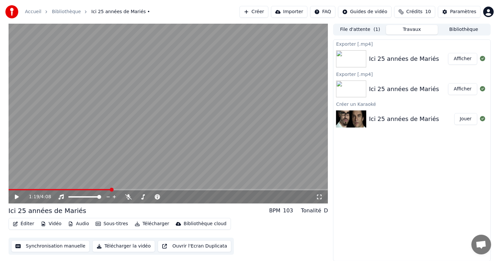
click at [29, 223] on button "Éditer" at bounding box center [23, 223] width 27 height 9
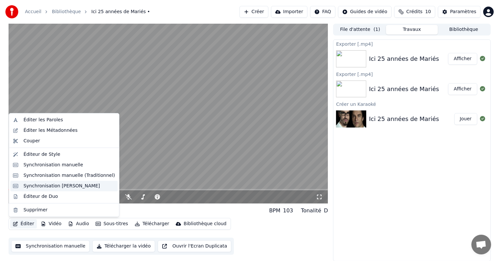
click at [70, 184] on div "Synchronisation [PERSON_NAME]" at bounding box center [61, 186] width 76 height 7
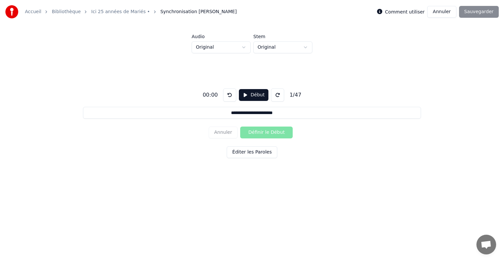
click at [255, 151] on button "Éditer les Paroles" at bounding box center [252, 152] width 51 height 12
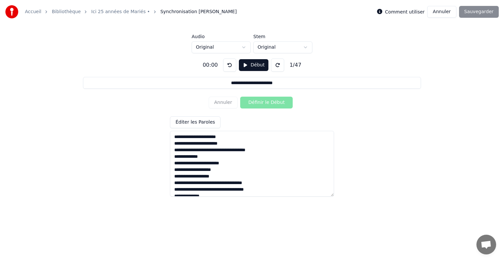
click at [200, 175] on textarea at bounding box center [252, 164] width 164 height 66
click at [211, 175] on textarea at bounding box center [252, 164] width 164 height 66
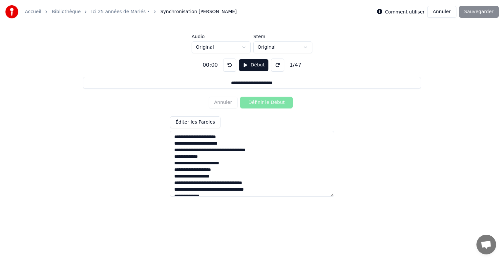
click at [306, 46] on html "**********" at bounding box center [252, 100] width 504 height 201
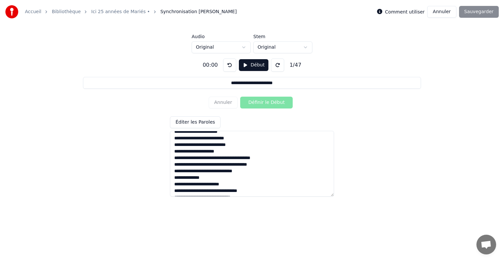
scroll to position [248, 0]
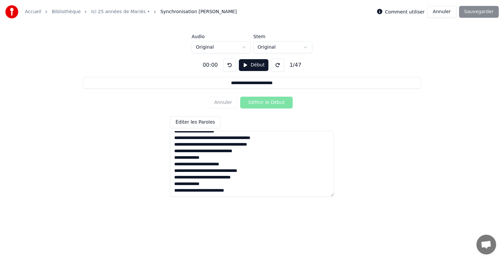
click at [227, 102] on div "Annuler Définir le Début" at bounding box center [252, 102] width 87 height 17
click at [449, 11] on button "Annuler" at bounding box center [441, 12] width 29 height 12
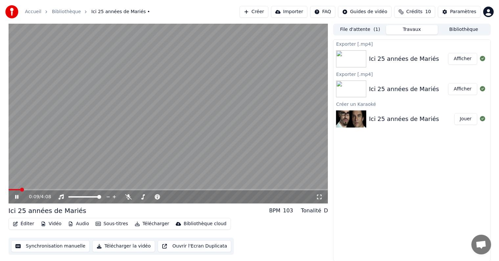
click at [20, 194] on div "0:09 / 4:08" at bounding box center [168, 196] width 314 height 7
click at [14, 197] on icon at bounding box center [21, 196] width 15 height 5
click at [268, 11] on button "Créer" at bounding box center [253, 12] width 29 height 12
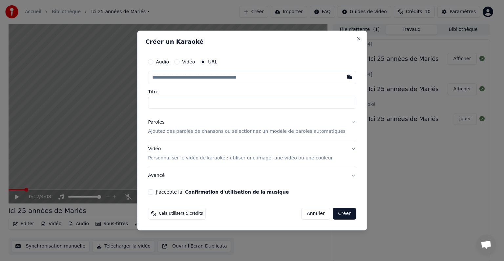
click at [312, 209] on button "Annuler" at bounding box center [315, 213] width 29 height 12
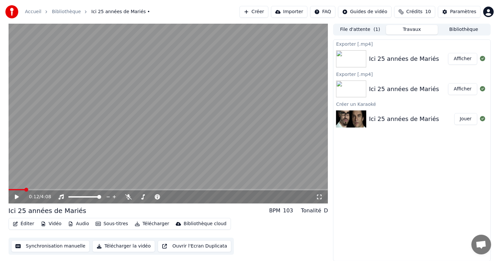
click at [460, 30] on button "Bibliothèque" at bounding box center [464, 30] width 52 height 10
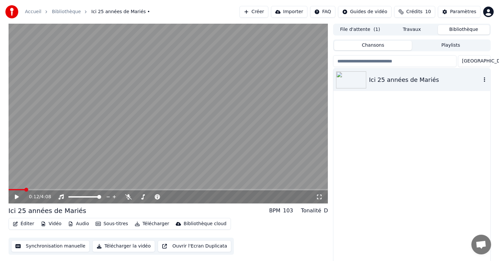
click at [486, 79] on icon "button" at bounding box center [484, 79] width 7 height 5
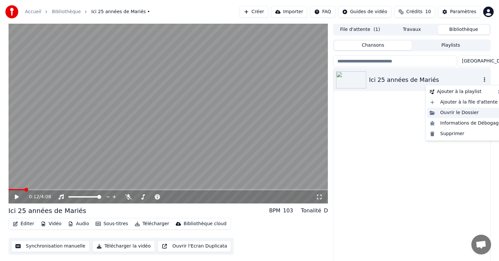
click at [437, 115] on div "Ouvrir le Dossier" at bounding box center [465, 112] width 77 height 11
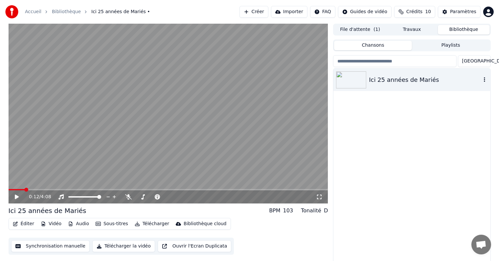
click at [37, 12] on link "Accueil" at bounding box center [33, 12] width 16 height 7
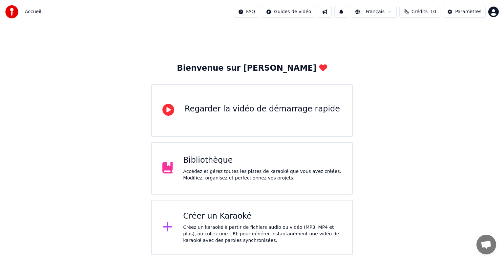
click at [192, 229] on div "Créez un karaoké à partir de fichiers audio ou vidéo (MP3, MP4 et plus), ou col…" at bounding box center [262, 234] width 159 height 20
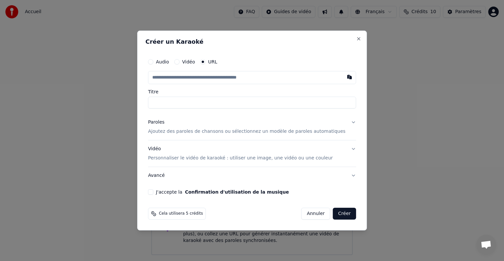
paste input "**********"
type input "**********"
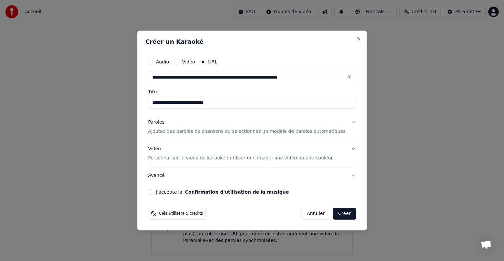
type input "**********"
click at [169, 102] on input "**********" at bounding box center [252, 103] width 208 height 12
drag, startPoint x: 225, startPoint y: 102, endPoint x: 144, endPoint y: 105, distance: 80.8
click at [144, 105] on body "**********" at bounding box center [252, 127] width 504 height 255
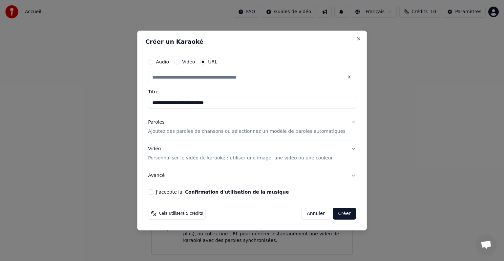
type input "**********"
click at [193, 132] on p "Ajoutez des paroles de chansons ou sélectionnez un modèle de paroles automatiqu…" at bounding box center [247, 131] width 198 height 7
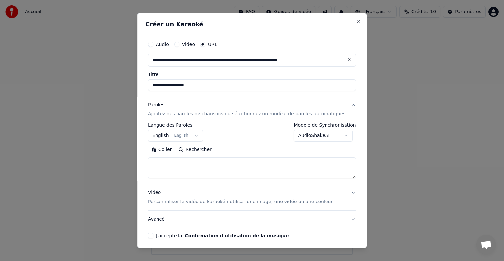
click at [198, 136] on button "English English" at bounding box center [175, 136] width 55 height 12
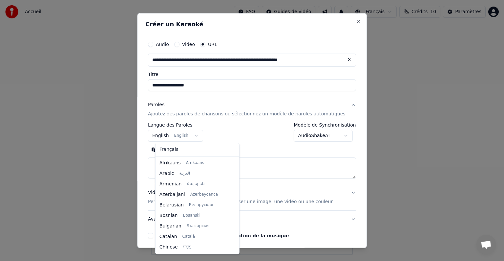
scroll to position [53, 0]
select select "**"
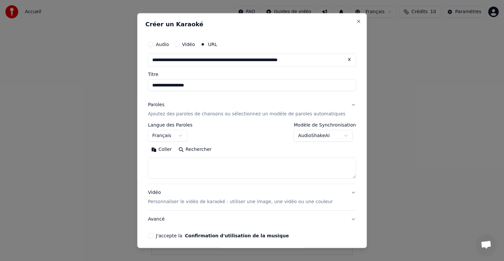
click at [337, 135] on body "**********" at bounding box center [252, 127] width 504 height 255
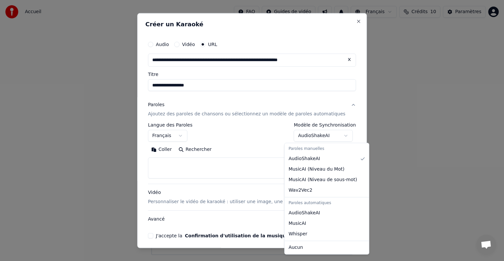
click at [337, 135] on body "**********" at bounding box center [252, 127] width 504 height 255
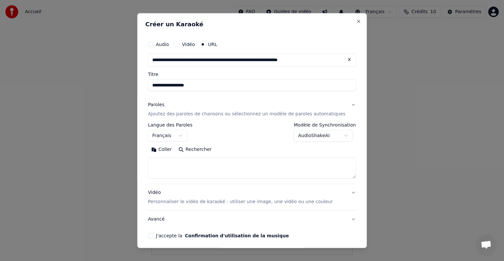
click at [238, 164] on textarea at bounding box center [252, 167] width 208 height 21
paste textarea "**********"
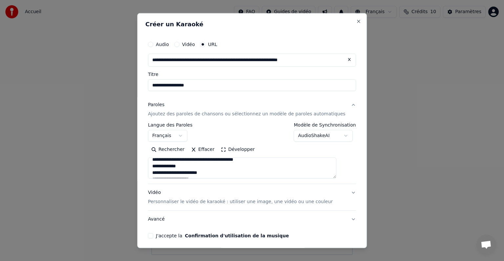
scroll to position [0, 0]
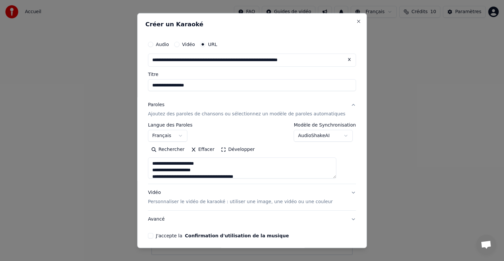
click at [260, 174] on textarea at bounding box center [242, 167] width 188 height 21
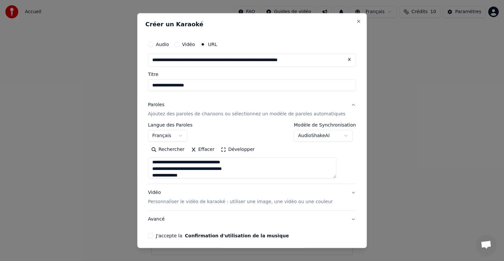
click at [260, 174] on textarea at bounding box center [242, 167] width 188 height 21
click at [188, 166] on textarea at bounding box center [242, 167] width 188 height 21
click at [180, 161] on textarea at bounding box center [242, 167] width 188 height 21
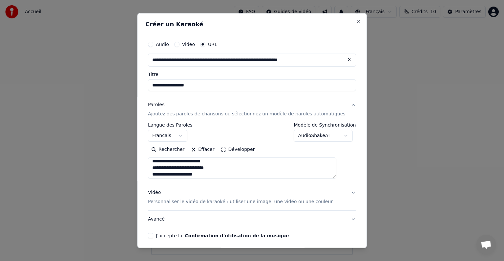
scroll to position [153, 0]
click at [198, 162] on textarea at bounding box center [242, 167] width 188 height 21
click at [194, 162] on textarea at bounding box center [242, 167] width 188 height 21
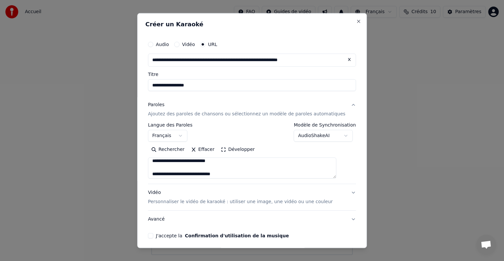
click at [202, 168] on textarea at bounding box center [242, 167] width 188 height 21
click at [225, 167] on textarea at bounding box center [242, 167] width 188 height 21
click at [166, 165] on textarea at bounding box center [242, 167] width 188 height 21
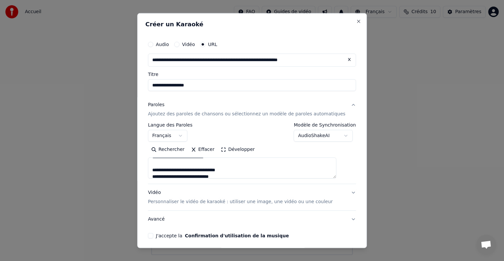
scroll to position [285, 0]
click at [187, 164] on textarea at bounding box center [242, 167] width 188 height 21
type textarea "**********"
click at [289, 200] on p "Personnaliser le vidéo de karaoké : utiliser une image, une vidéo ou une couleur" at bounding box center [240, 201] width 185 height 7
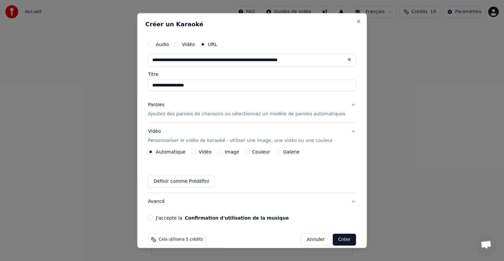
click at [237, 152] on label "Image" at bounding box center [232, 151] width 14 height 5
click at [222, 152] on button "Image" at bounding box center [219, 151] width 5 height 5
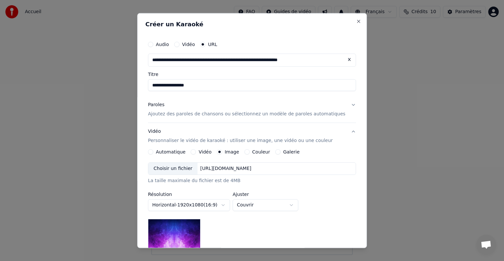
click at [169, 168] on div "Choisir un fichier" at bounding box center [172, 168] width 49 height 12
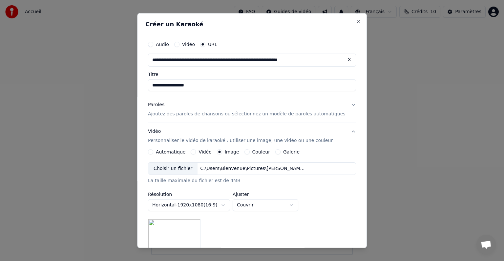
click at [208, 114] on p "Ajoutez des paroles de chansons ou sélectionnez un modèle de paroles automatiqu…" at bounding box center [247, 114] width 198 height 7
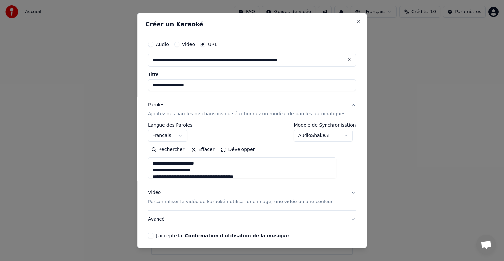
click at [326, 136] on body "**********" at bounding box center [252, 127] width 504 height 255
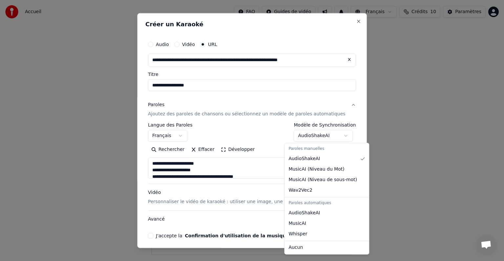
click at [337, 137] on body "**********" at bounding box center [252, 127] width 504 height 255
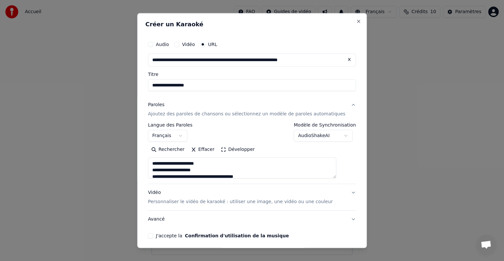
click at [153, 236] on button "J'accepte la Confirmation d'utilisation de la musique" at bounding box center [150, 235] width 5 height 5
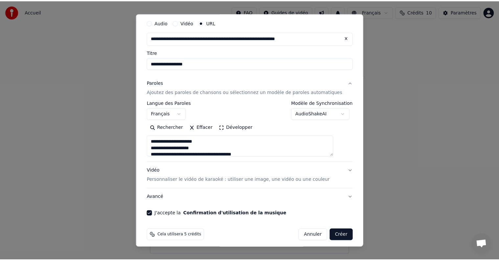
scroll to position [26, 0]
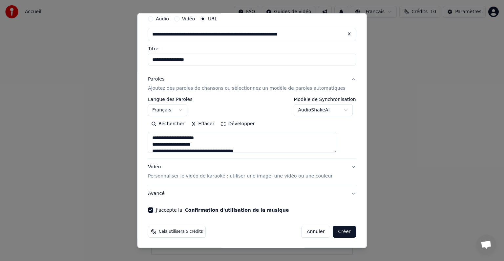
click at [337, 233] on button "Créer" at bounding box center [344, 232] width 23 height 12
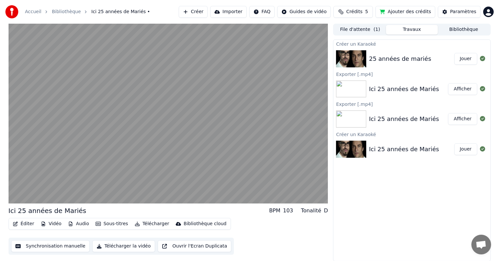
click at [22, 222] on button "Éditer" at bounding box center [23, 223] width 27 height 9
